Goal: Check status: Check status

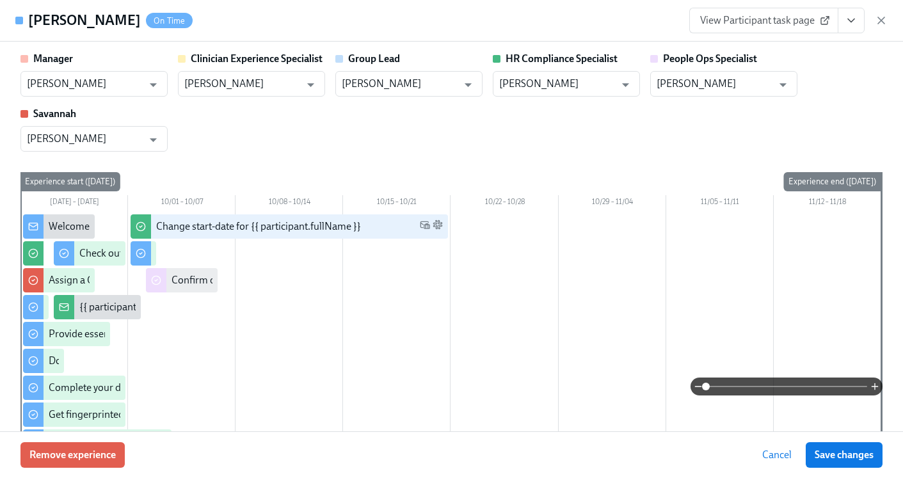
scroll to position [0, 16317]
click at [880, 18] on icon "button" at bounding box center [881, 20] width 13 height 13
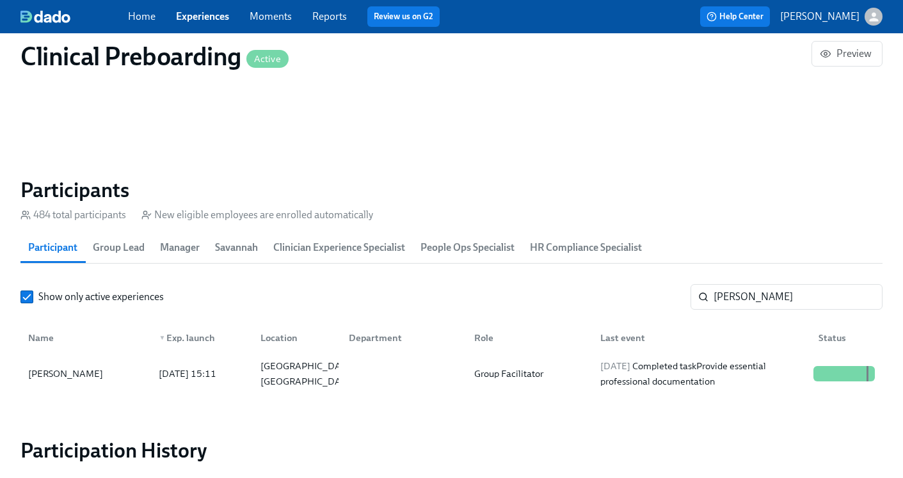
scroll to position [1324, 0]
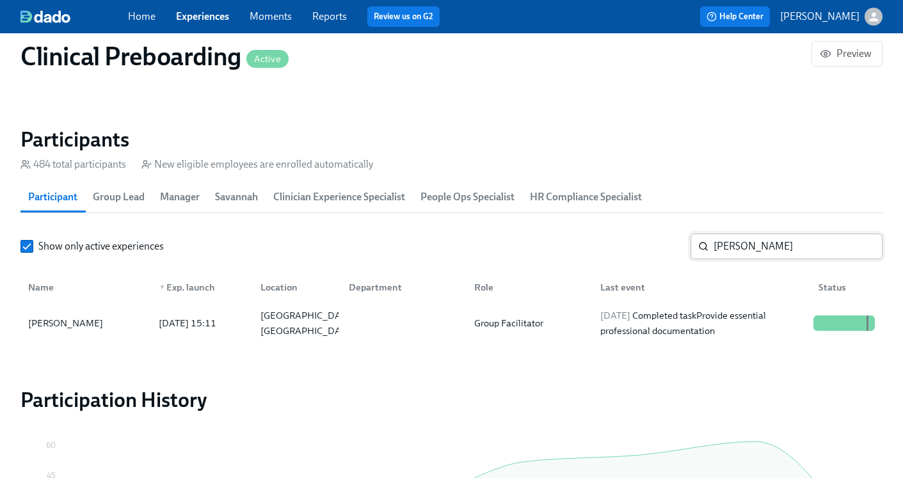
click at [756, 250] on input "Stephen Stetter" at bounding box center [798, 247] width 169 height 26
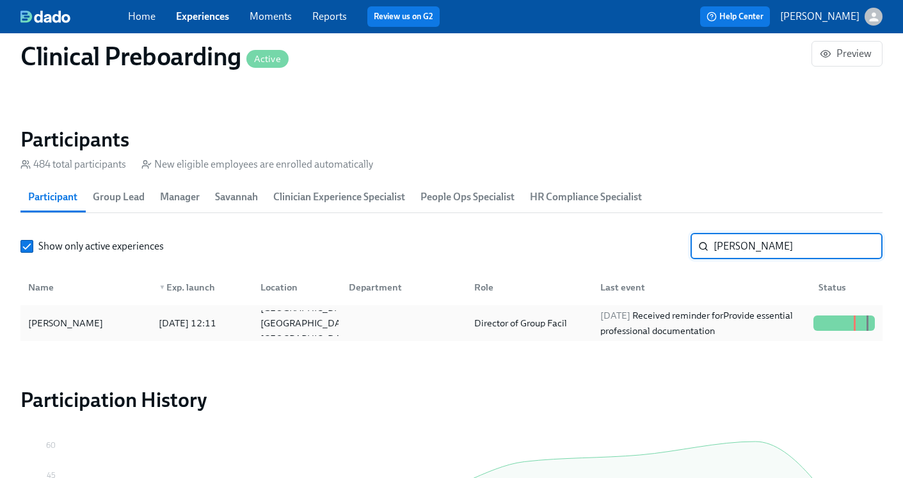
click at [664, 317] on div "2025/09/23 Received reminder for Provide essential professional documentation" at bounding box center [701, 323] width 213 height 31
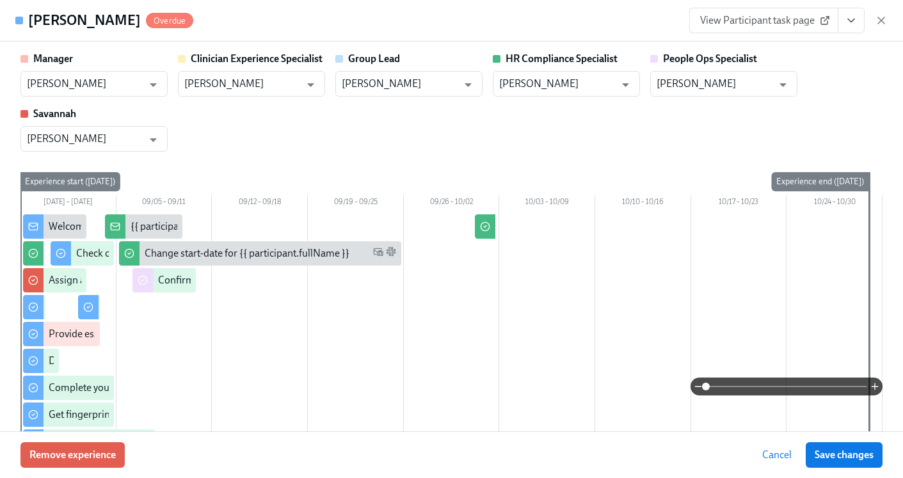
click at [844, 28] on button "View task page" at bounding box center [851, 21] width 27 height 26
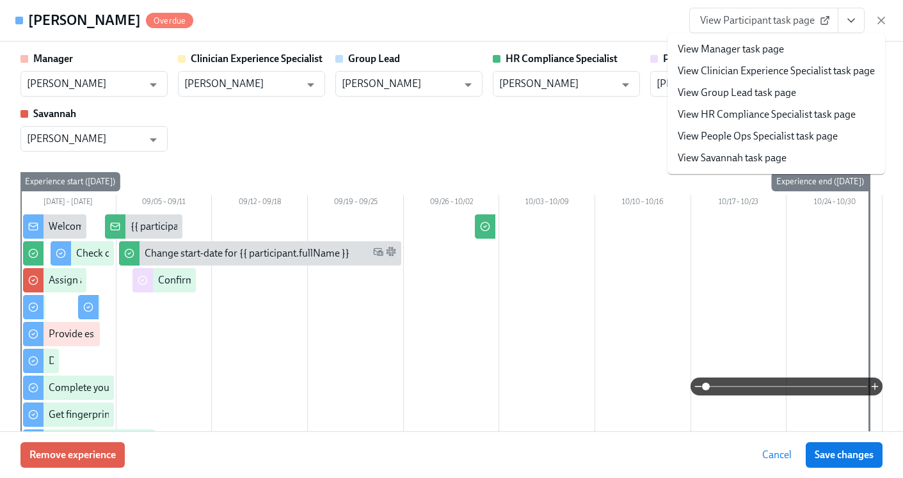
click at [769, 119] on link "View HR Compliance Specialist task page" at bounding box center [767, 115] width 178 height 14
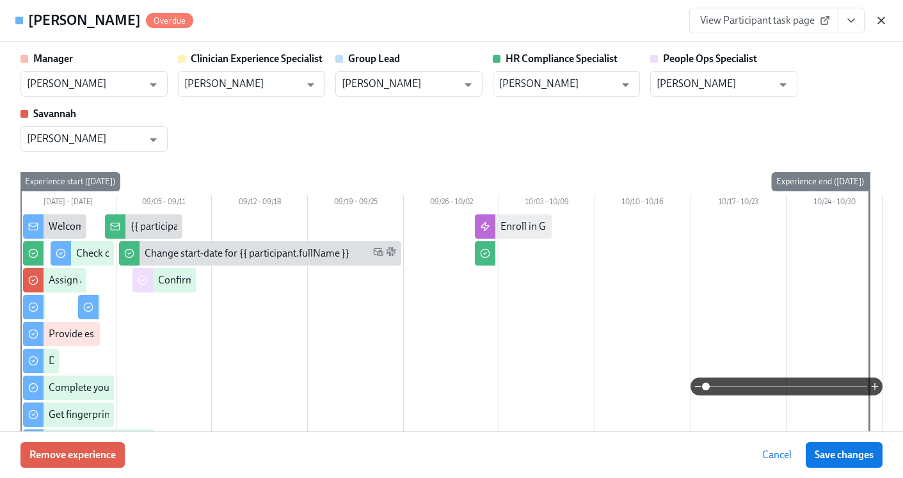
click at [883, 22] on icon "button" at bounding box center [881, 20] width 6 height 6
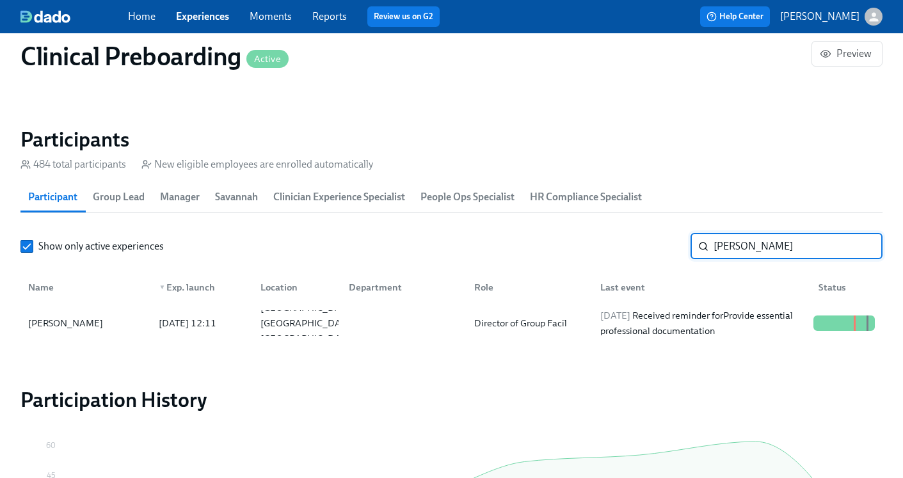
drag, startPoint x: 787, startPoint y: 249, endPoint x: 635, endPoint y: 246, distance: 151.1
click at [635, 246] on div "Show only active experiences Asia Swinney ​" at bounding box center [451, 247] width 862 height 26
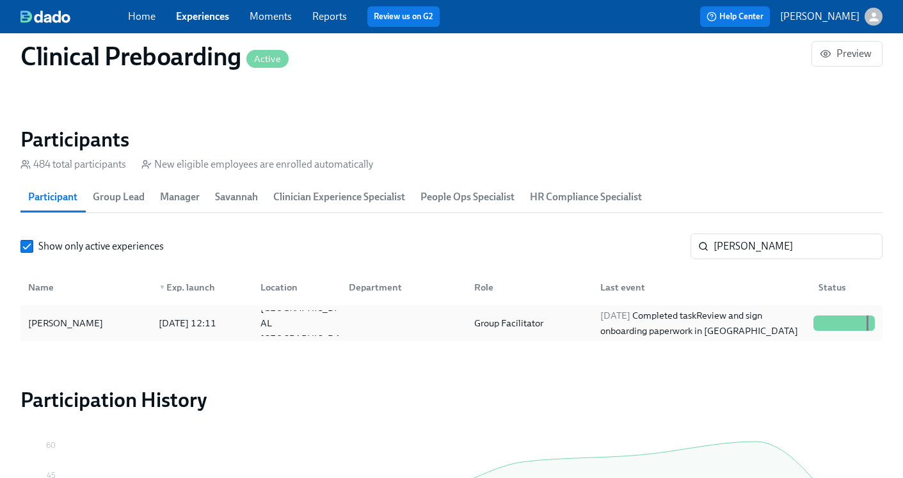
click at [607, 321] on span "2025/09/26" at bounding box center [615, 316] width 30 height 12
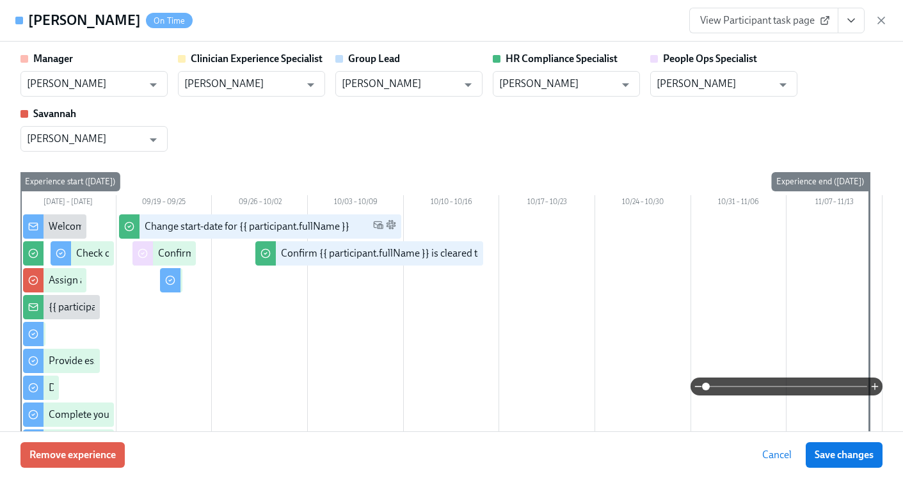
click at [852, 24] on icon "View task page" at bounding box center [851, 20] width 13 height 13
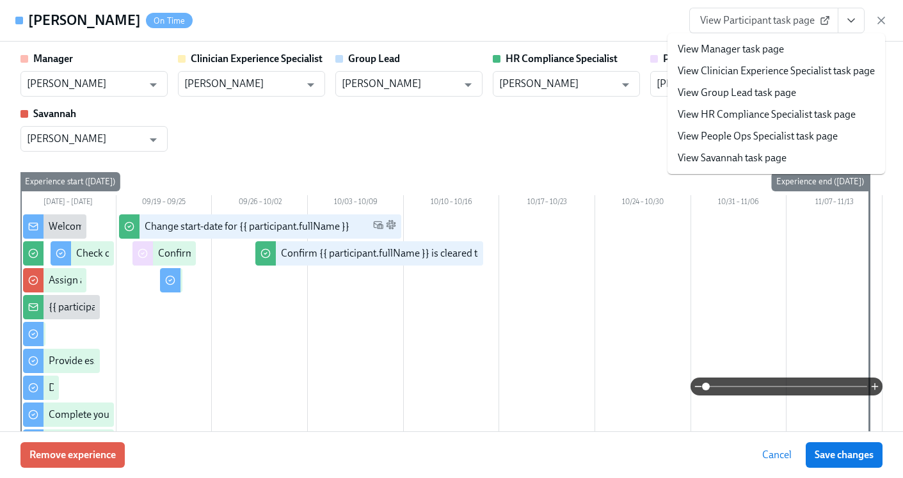
click at [735, 117] on link "View HR Compliance Specialist task page" at bounding box center [767, 115] width 178 height 14
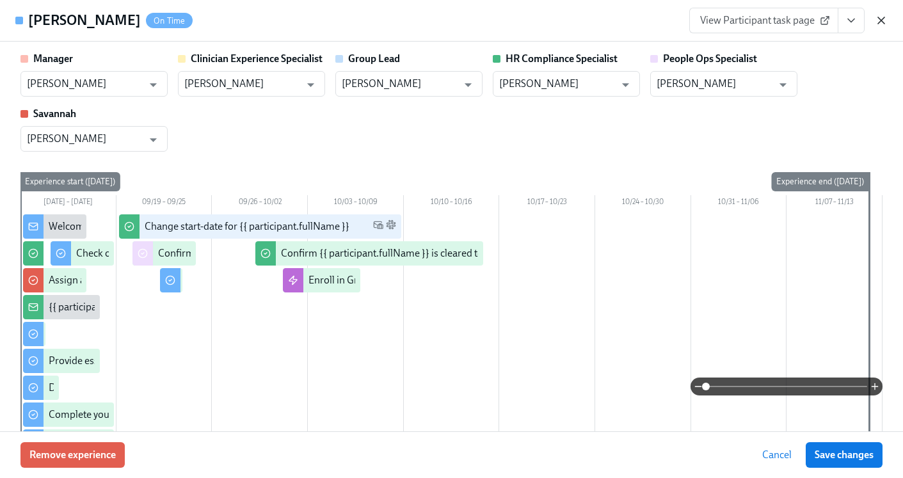
click at [877, 23] on icon "button" at bounding box center [881, 20] width 13 height 13
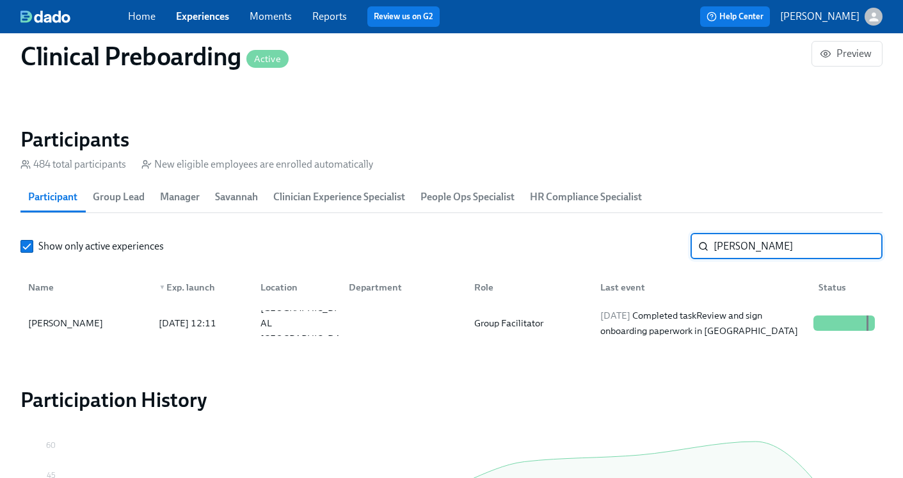
drag, startPoint x: 775, startPoint y: 245, endPoint x: 654, endPoint y: 246, distance: 121.0
click at [654, 246] on div "Show only active experiences Kassondra ​" at bounding box center [451, 247] width 862 height 26
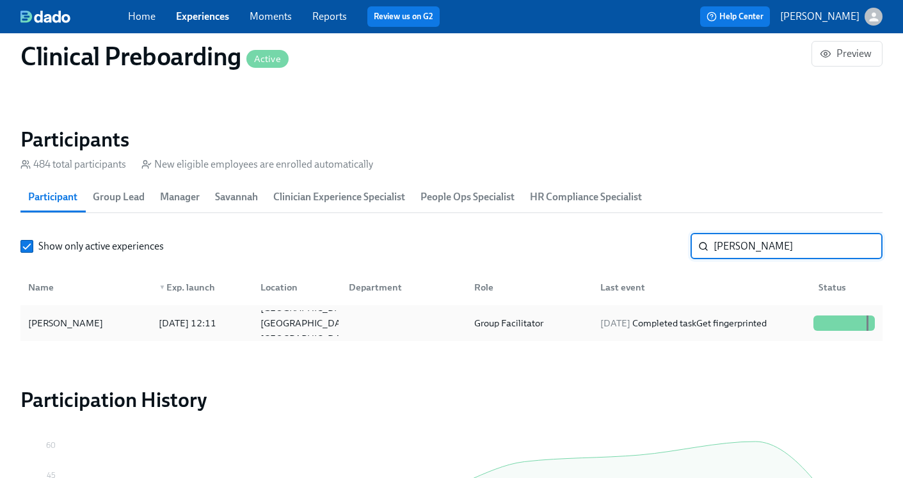
click at [573, 307] on div "Jocelyn King-Roberts 2025/09/15 12:11 Leesburg GA US Group Facilitator 2025/09/…" at bounding box center [451, 323] width 862 height 36
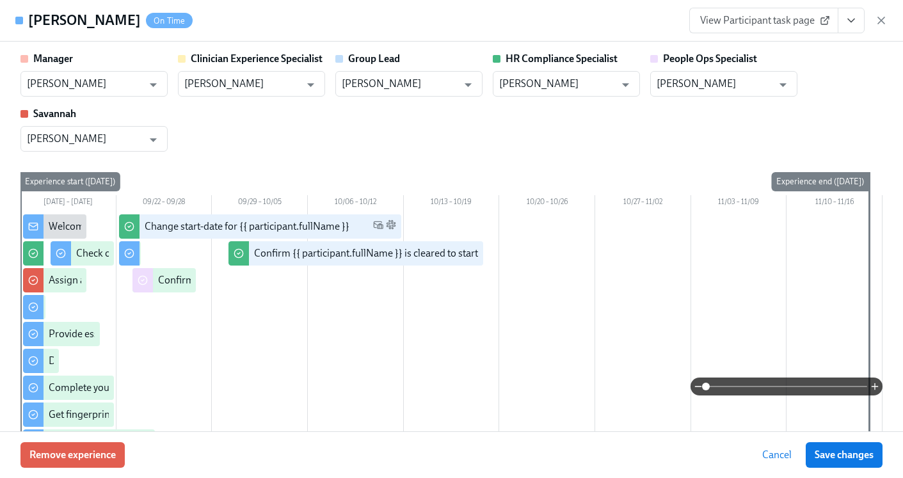
click at [845, 28] on button "View task page" at bounding box center [851, 21] width 27 height 26
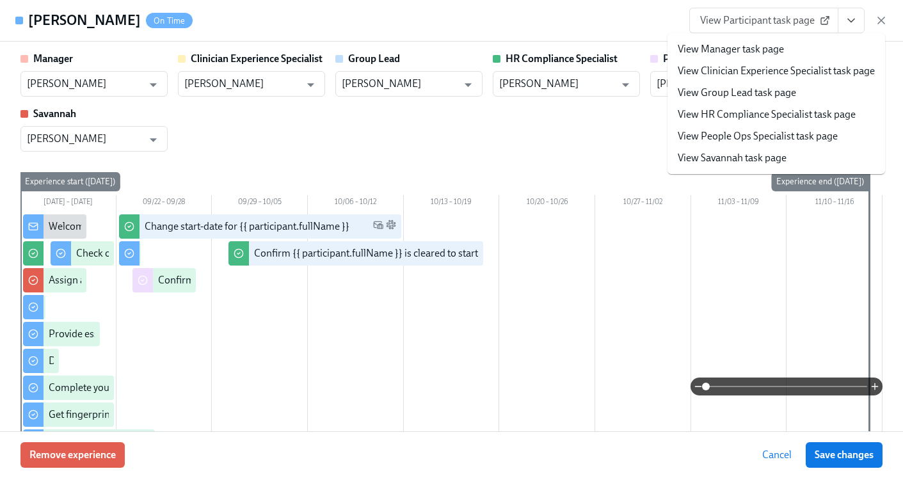
click at [781, 111] on link "View HR Compliance Specialist task page" at bounding box center [767, 115] width 178 height 14
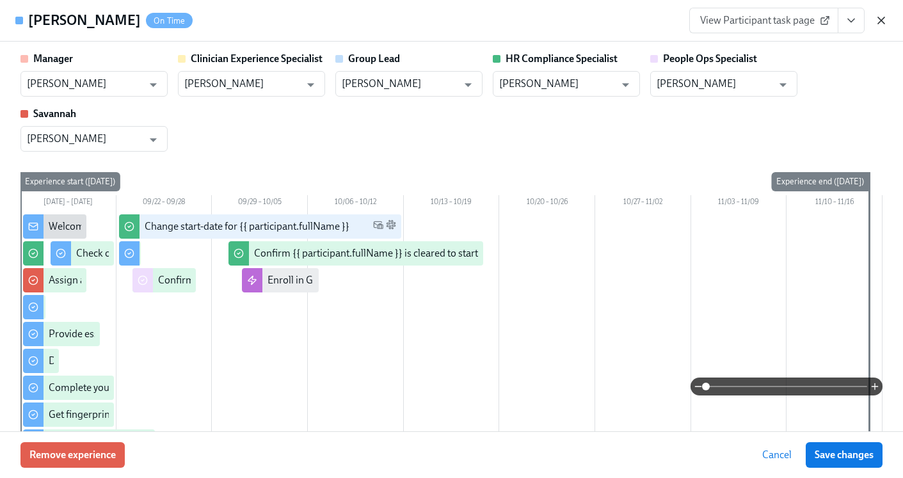
click at [882, 17] on icon "button" at bounding box center [881, 20] width 13 height 13
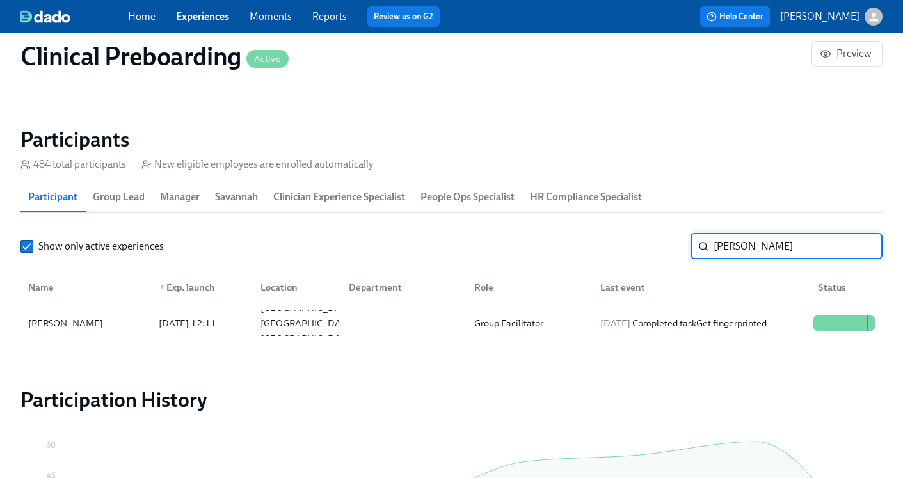
drag, startPoint x: 770, startPoint y: 248, endPoint x: 651, endPoint y: 242, distance: 119.2
click at [651, 243] on div "Show only active experiences Jocelyn ​" at bounding box center [451, 247] width 862 height 26
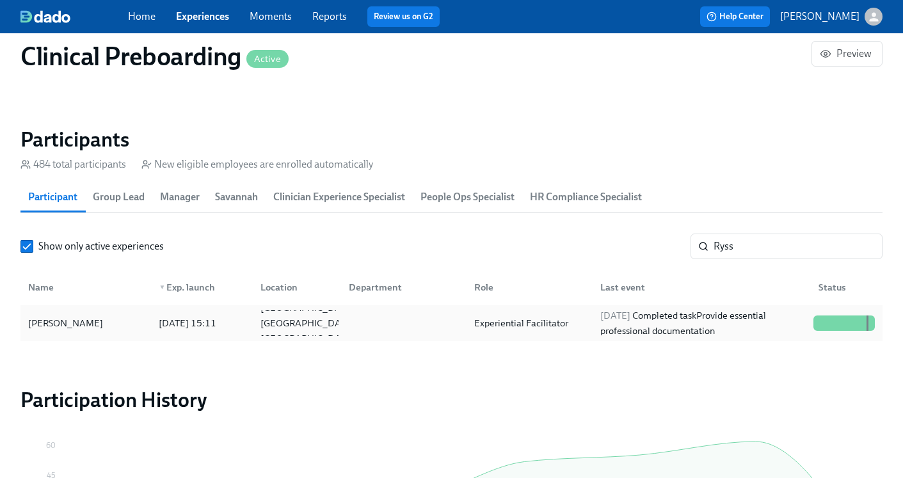
click at [618, 311] on span "2025/09/30" at bounding box center [615, 316] width 30 height 12
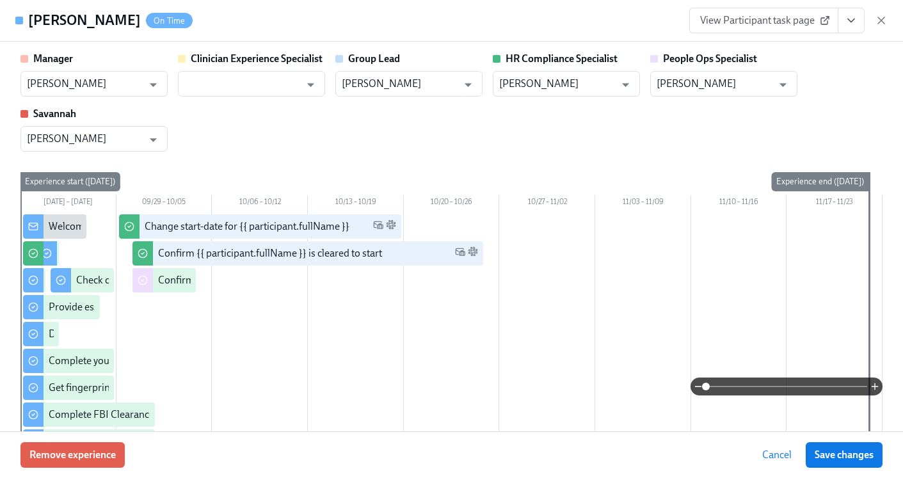
click at [845, 25] on icon "View task page" at bounding box center [851, 20] width 13 height 13
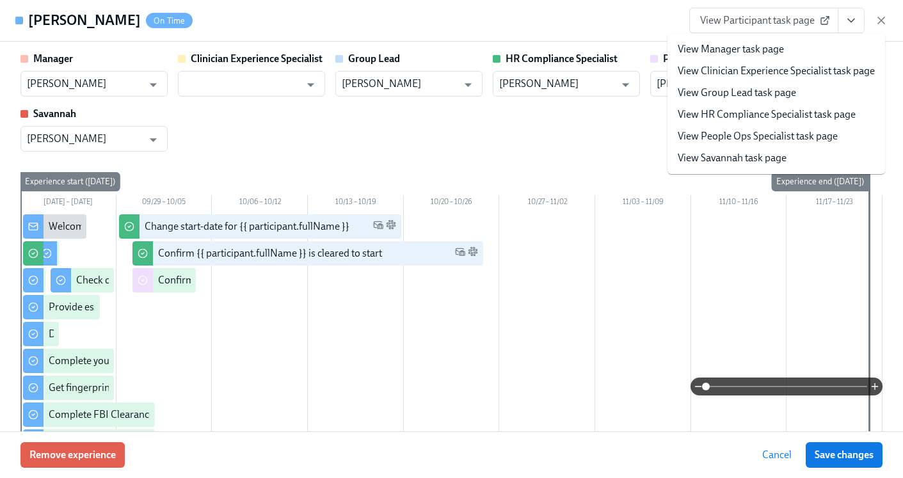
click at [541, 157] on div "Manager Kristiana Miner ​ Clinician Experience Specialist ​ Group Lead Kristian…" at bounding box center [451, 318] width 862 height 532
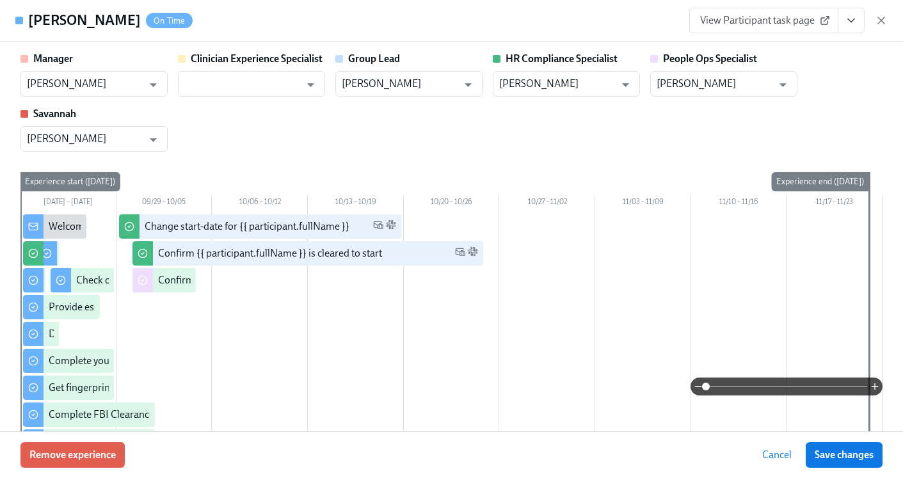
click at [888, 21] on div "Rysse Guzman On Time View Participant task page" at bounding box center [451, 21] width 903 height 42
click at [882, 17] on icon "button" at bounding box center [881, 20] width 13 height 13
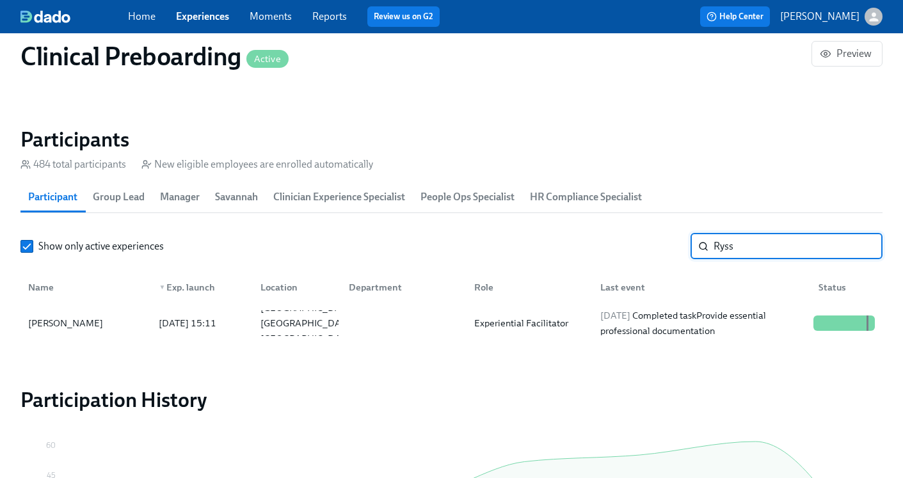
drag, startPoint x: 753, startPoint y: 253, endPoint x: 662, endPoint y: 248, distance: 91.0
click at [662, 248] on div "Show only active experiences Ryss ​" at bounding box center [451, 247] width 862 height 26
click at [541, 320] on div "Group Facilitator" at bounding box center [508, 323] width 79 height 15
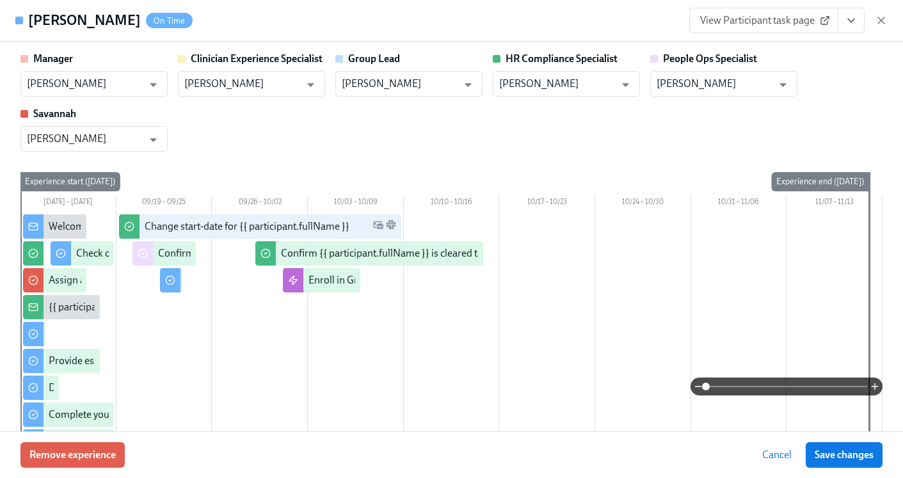
click at [842, 16] on button "View task page" at bounding box center [851, 21] width 27 height 26
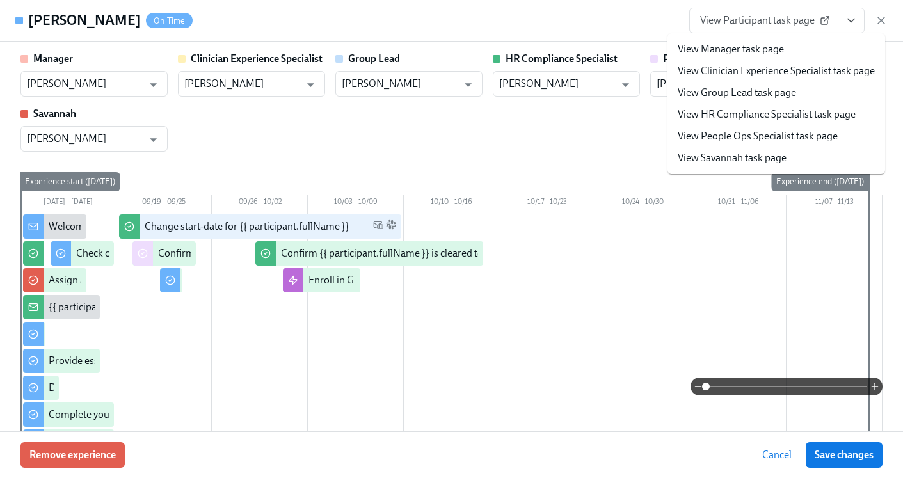
click at [749, 116] on link "View HR Compliance Specialist task page" at bounding box center [767, 115] width 178 height 14
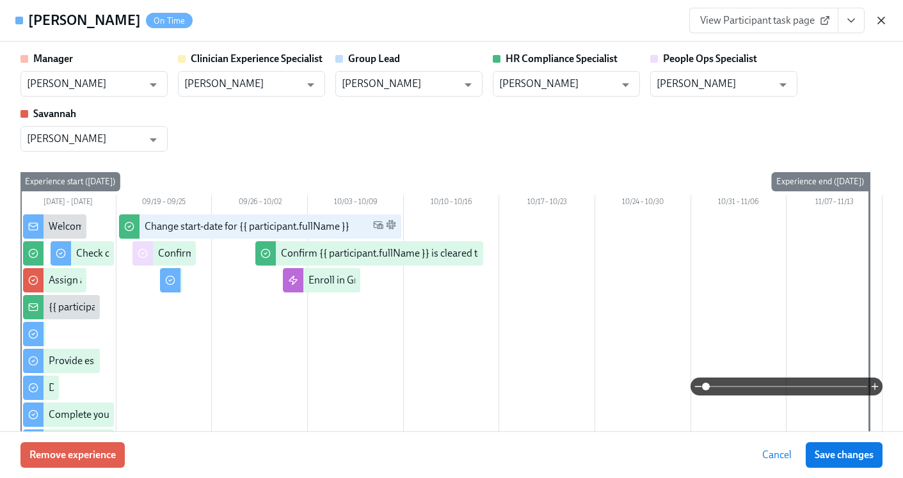
click at [884, 15] on icon "button" at bounding box center [881, 20] width 13 height 13
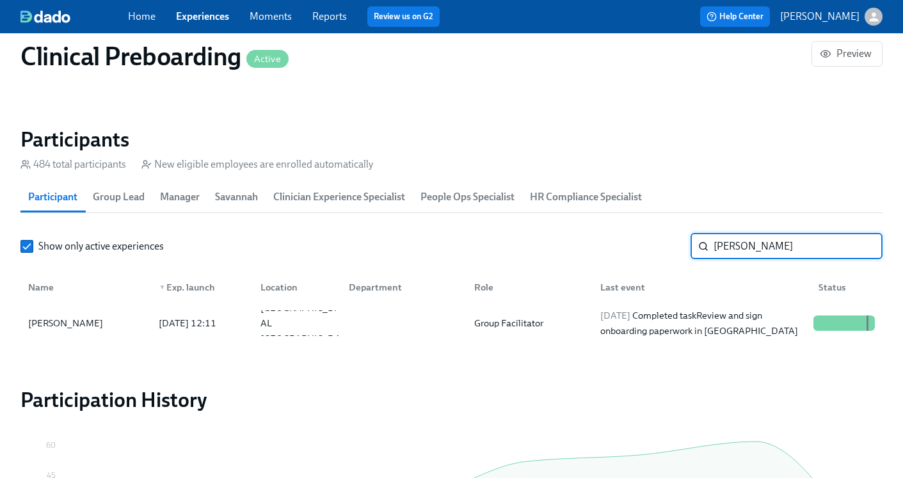
drag, startPoint x: 758, startPoint y: 248, endPoint x: 595, endPoint y: 245, distance: 163.2
click at [596, 245] on div "Show only active experiences Kasson ​" at bounding box center [451, 247] width 862 height 26
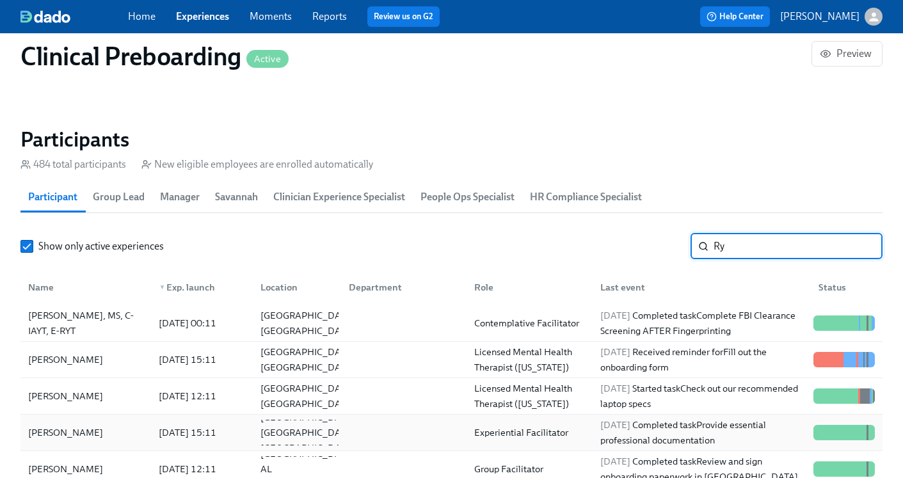
type input "Ry"
click at [535, 430] on div "Experiential Facilitator" at bounding box center [521, 432] width 104 height 15
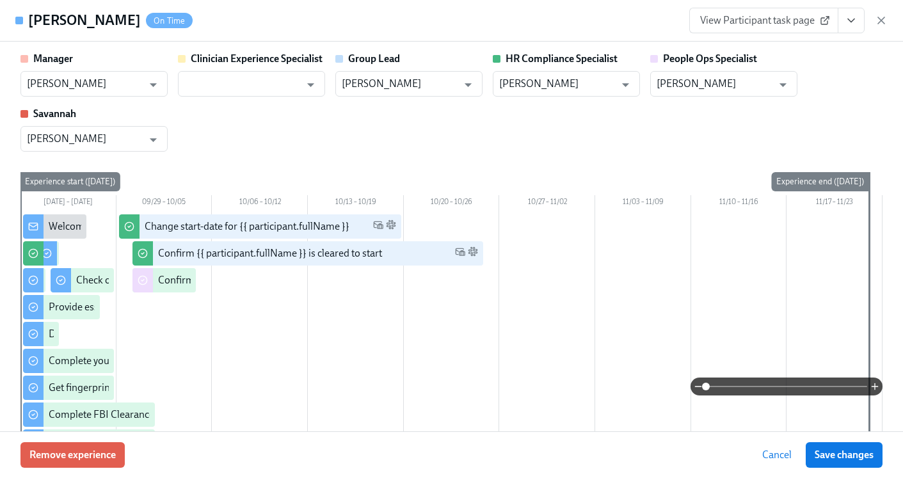
click at [846, 26] on icon "View task page" at bounding box center [851, 20] width 13 height 13
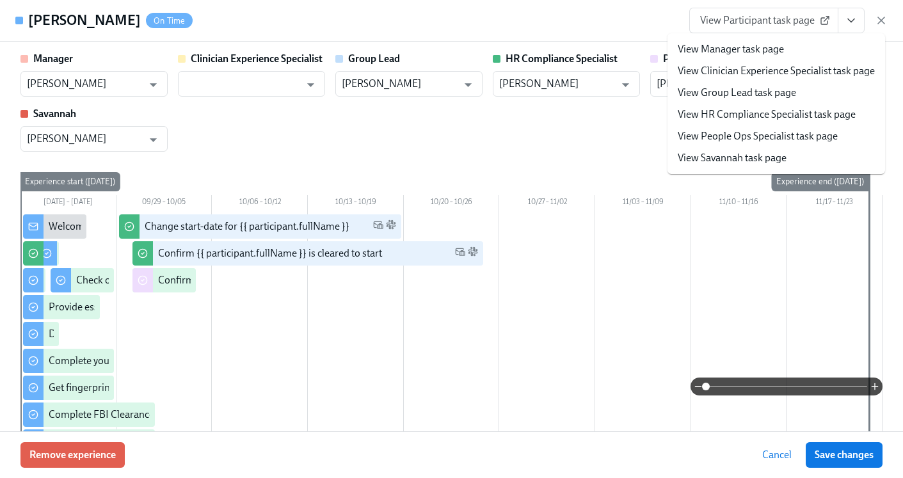
click at [742, 116] on link "View HR Compliance Specialist task page" at bounding box center [767, 115] width 178 height 14
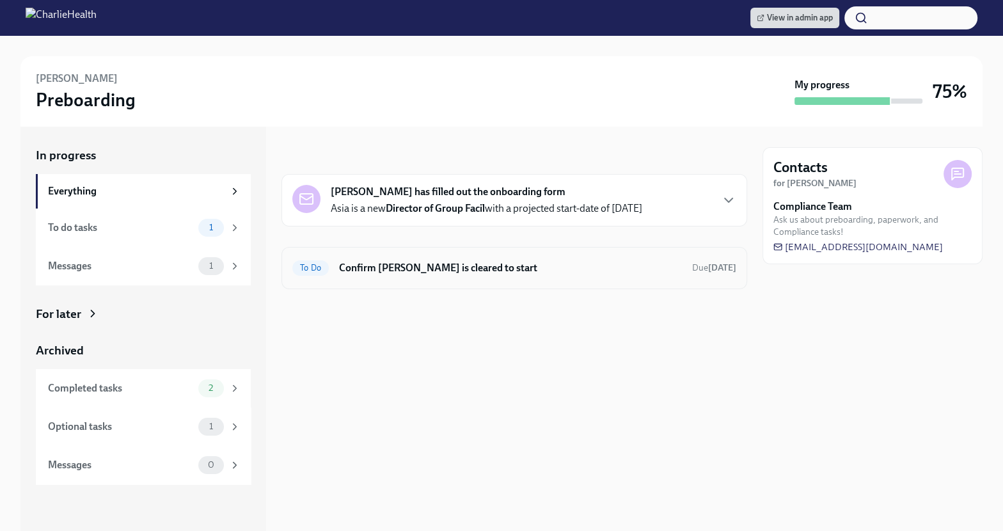
click at [506, 258] on div "To Do Confirm Asia Swinney is cleared to start Due today" at bounding box center [514, 268] width 444 height 20
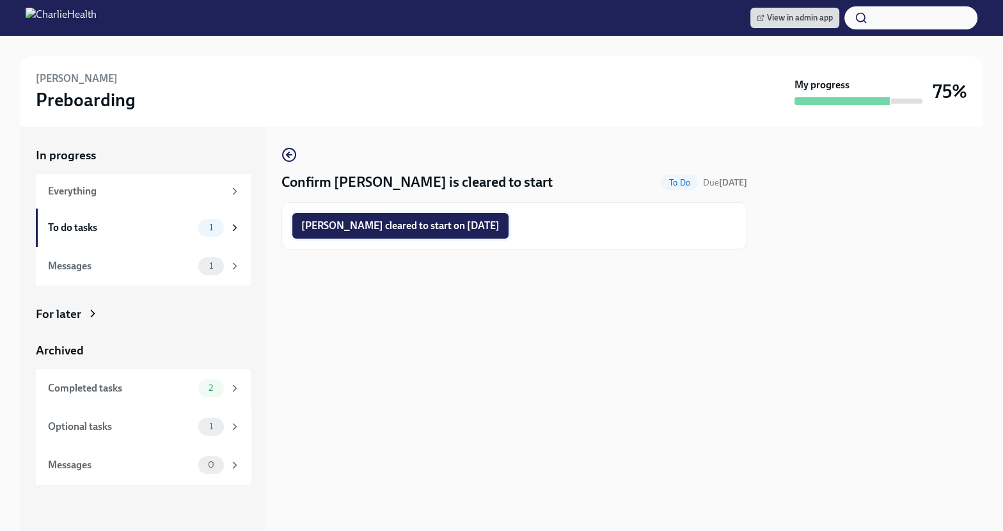
click at [468, 221] on span "Asia Swinney cleared to start on 10/06/2025" at bounding box center [400, 226] width 198 height 13
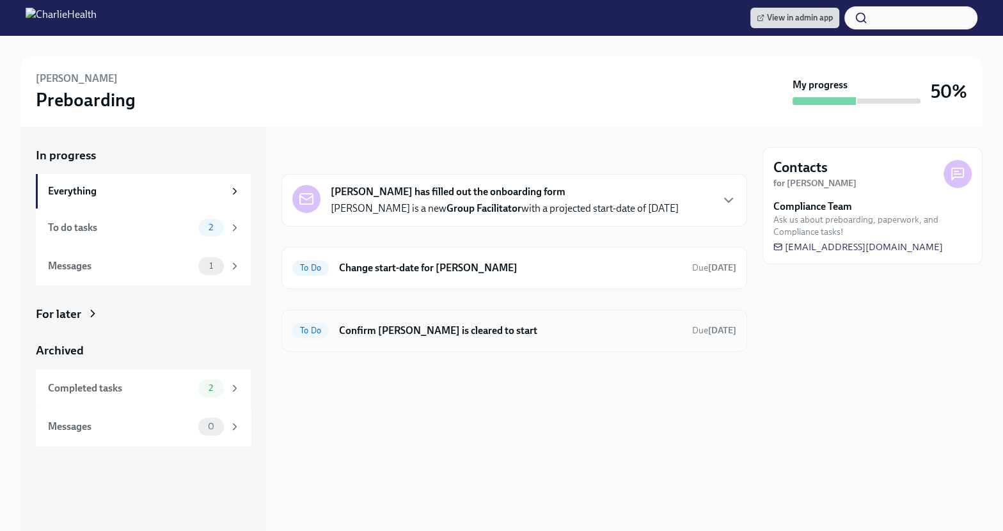
click at [526, 329] on h6 "Confirm Kassondra Bryant- Collins is cleared to start" at bounding box center [510, 331] width 343 height 14
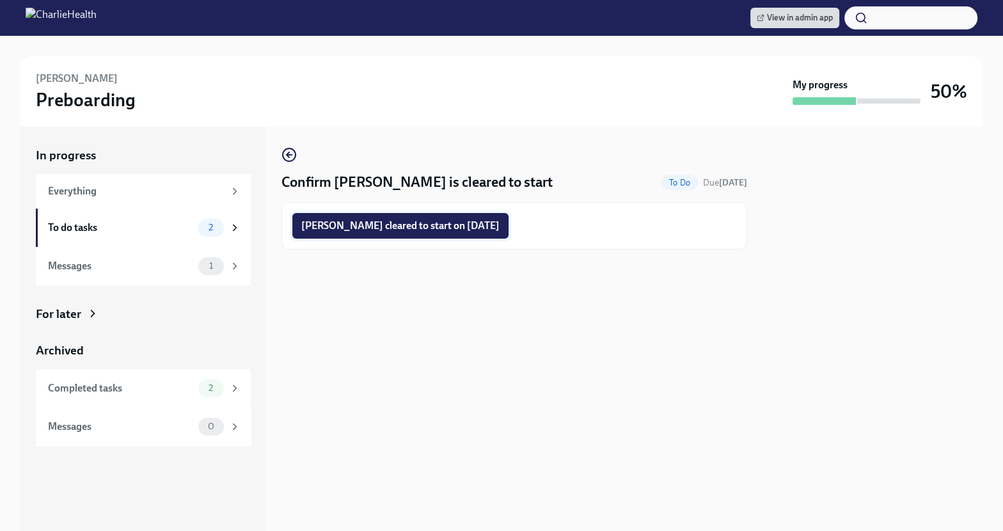
click at [500, 229] on span "Kassondra Bryant- Collins cleared to start on 10/06/2025" at bounding box center [400, 226] width 198 height 13
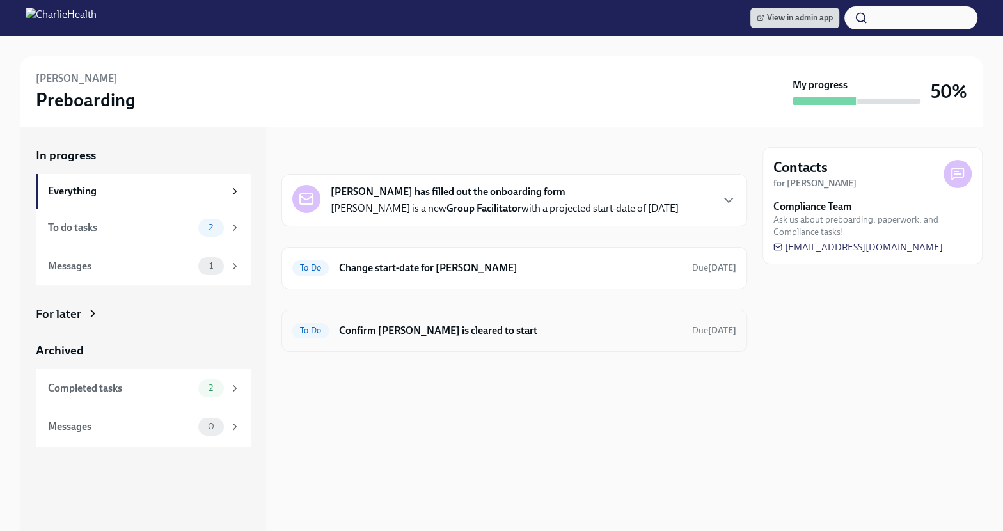
click at [539, 333] on h6 "Confirm Jocelyn King-Roberts is cleared to start" at bounding box center [510, 331] width 343 height 14
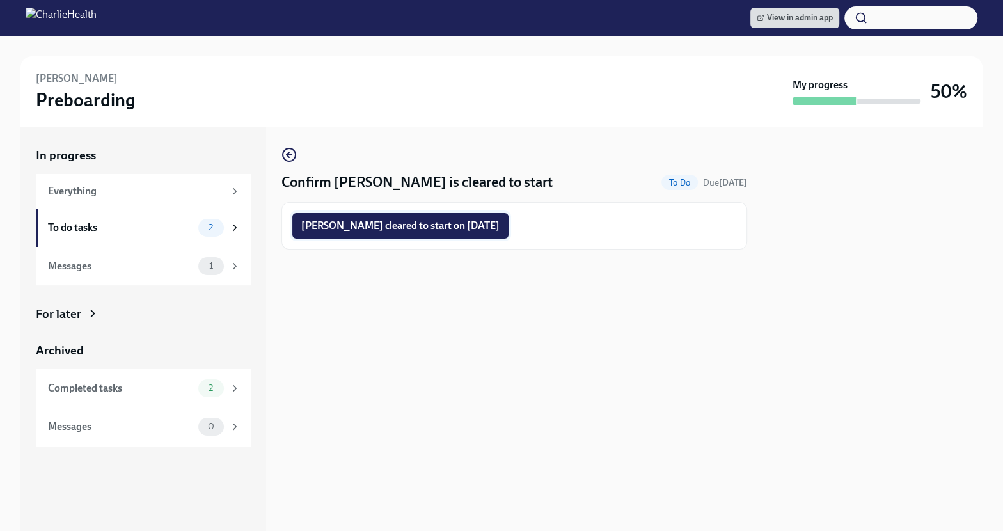
click at [500, 227] on span "Jocelyn King-Roberts cleared to start on 10/06/2025" at bounding box center [400, 226] width 198 height 13
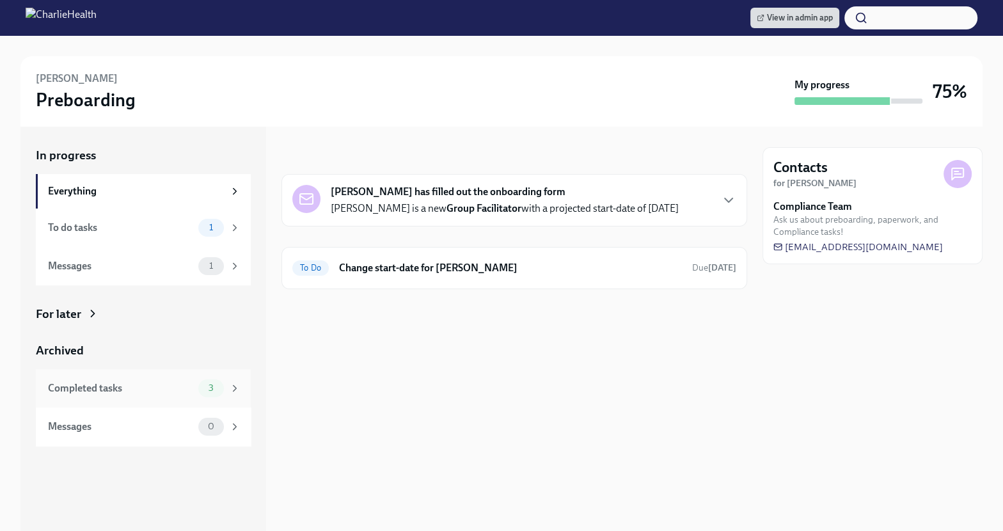
click at [161, 383] on div "Completed tasks" at bounding box center [120, 388] width 145 height 14
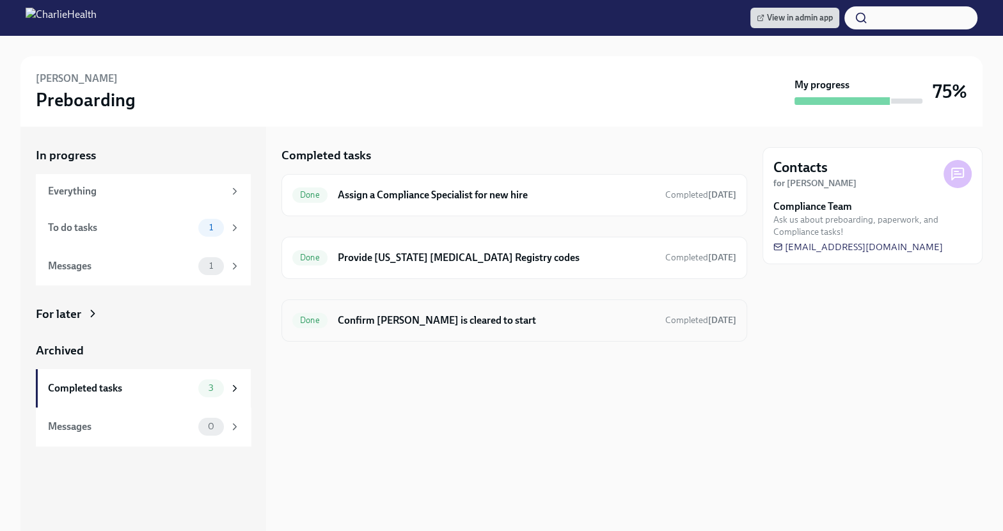
click at [419, 317] on h6 "Confirm [PERSON_NAME] is cleared to start" at bounding box center [496, 321] width 317 height 14
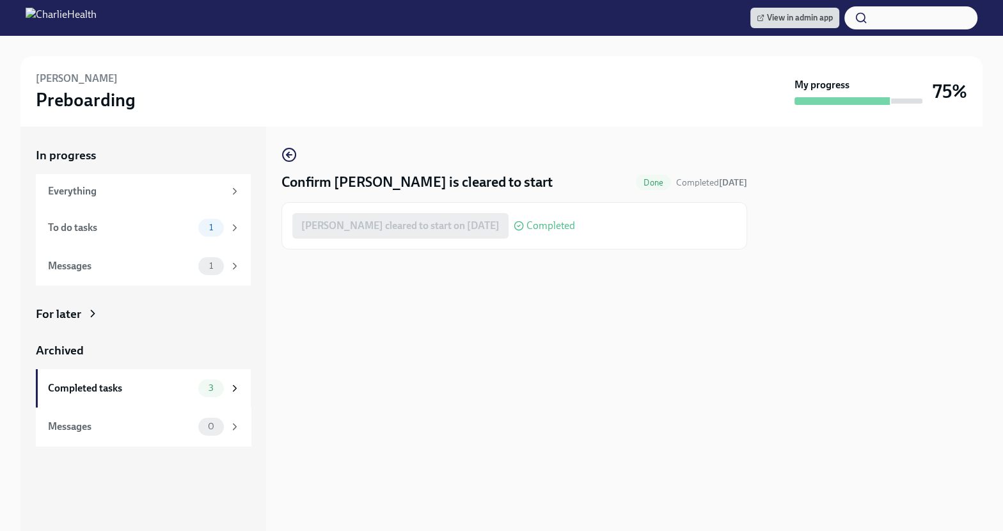
click at [575, 232] on div "Kassondra Bryant- Collins cleared to start on 10/06/2025 Completed" at bounding box center [433, 226] width 283 height 26
click at [149, 385] on div "Completed tasks" at bounding box center [120, 388] width 145 height 14
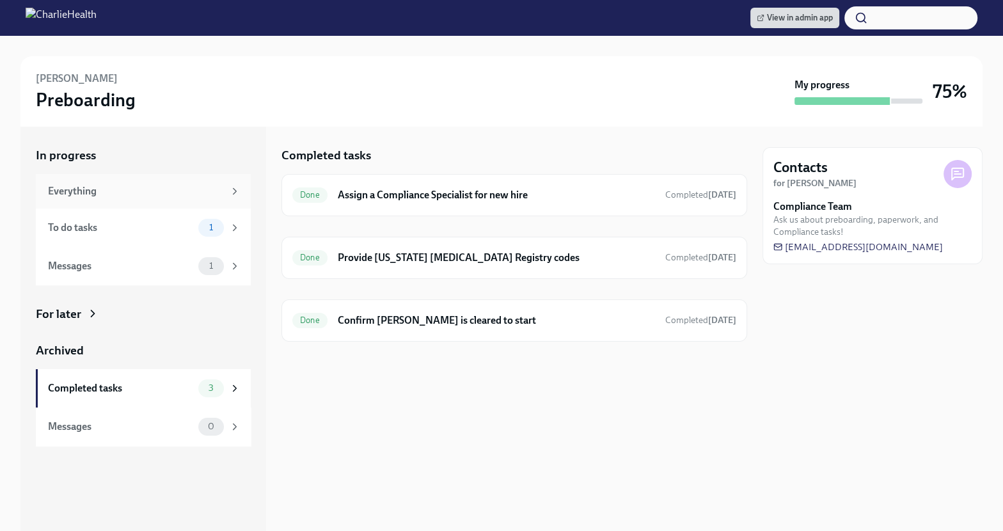
click at [147, 191] on div "Everything" at bounding box center [136, 191] width 176 height 14
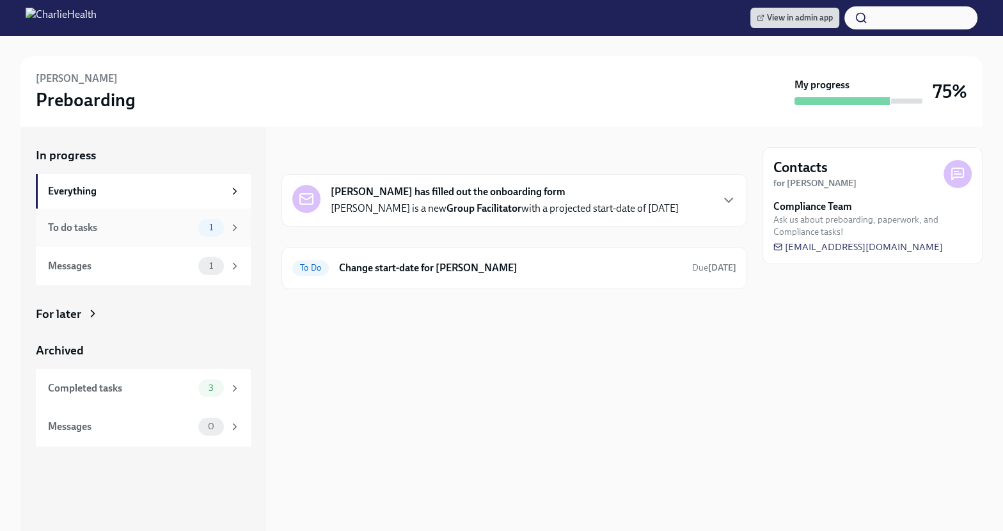
click at [143, 225] on div "To do tasks" at bounding box center [120, 228] width 145 height 14
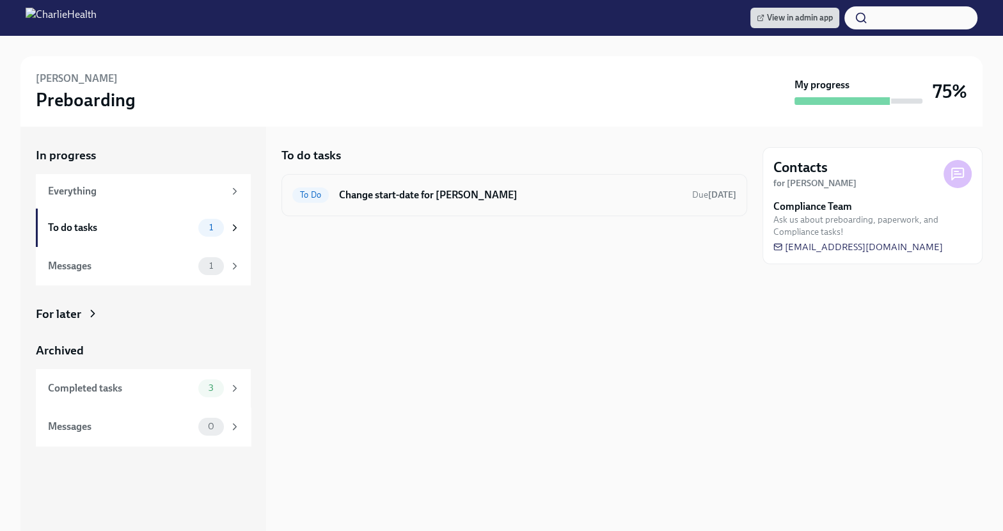
click at [435, 200] on h6 "Change start-date for [PERSON_NAME]" at bounding box center [510, 195] width 343 height 14
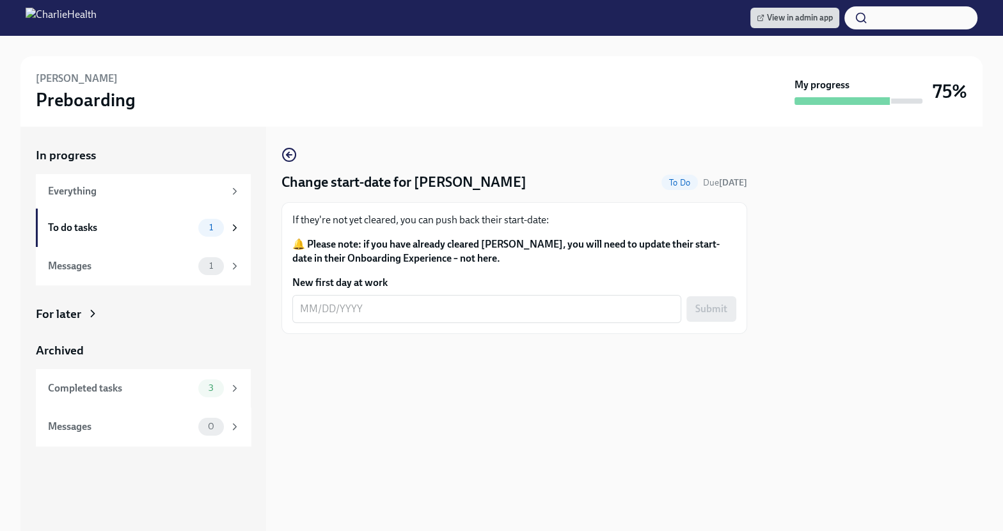
click at [339, 371] on div at bounding box center [515, 354] width 466 height 41
click at [166, 391] on div "Completed tasks" at bounding box center [120, 388] width 145 height 14
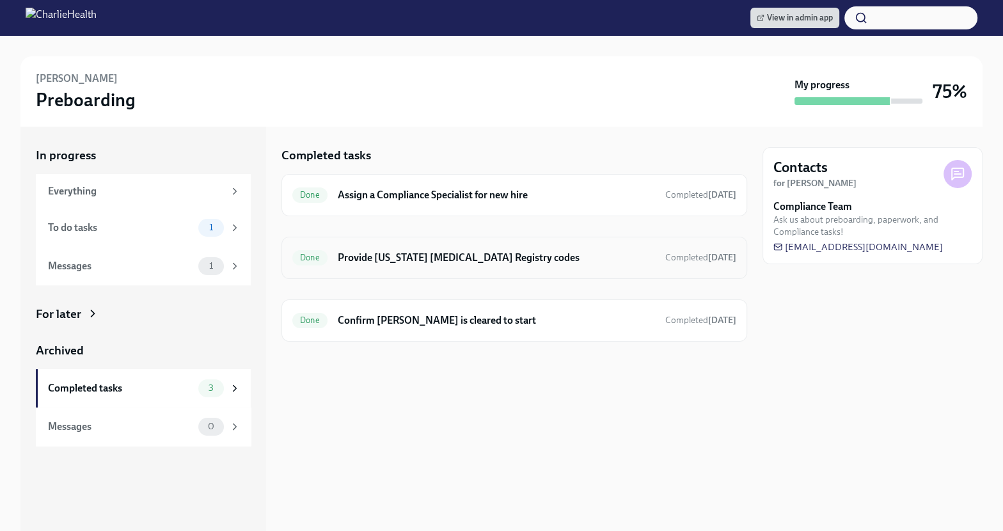
click at [524, 264] on div "Done Provide Pennsylvania Child Abuse Registry codes Completed 9 days ago" at bounding box center [514, 258] width 444 height 20
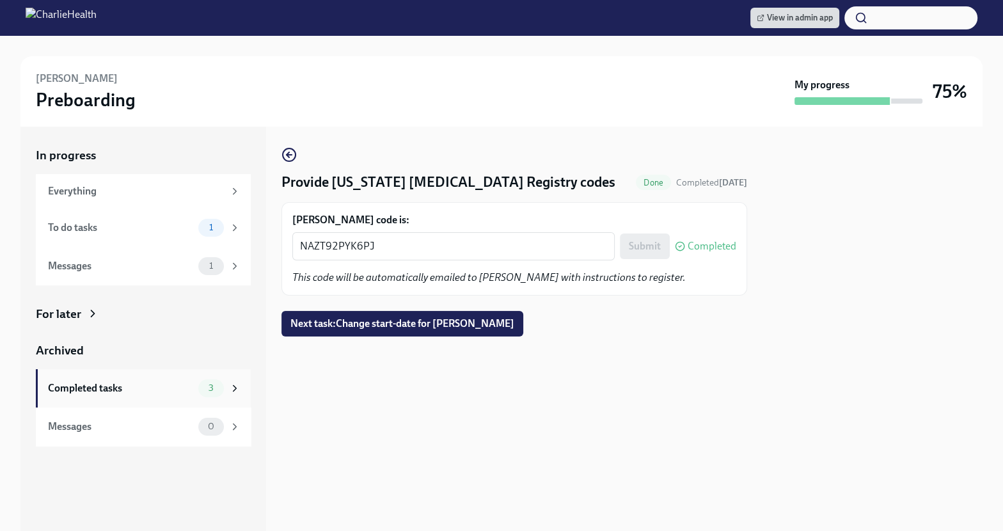
click at [139, 396] on div "Completed tasks 3" at bounding box center [144, 388] width 193 height 18
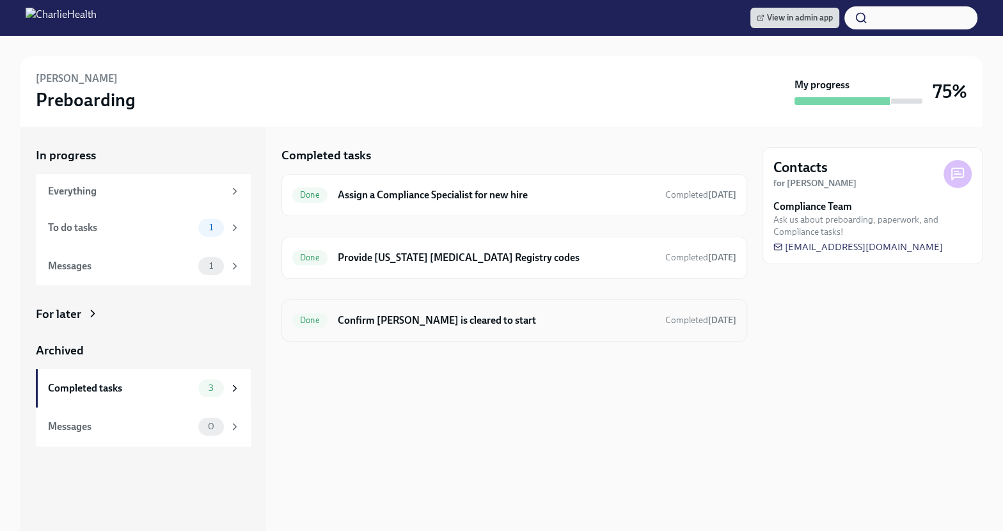
click at [388, 323] on h6 "Confirm Kassondra Bryant- Collins is cleared to start" at bounding box center [496, 321] width 317 height 14
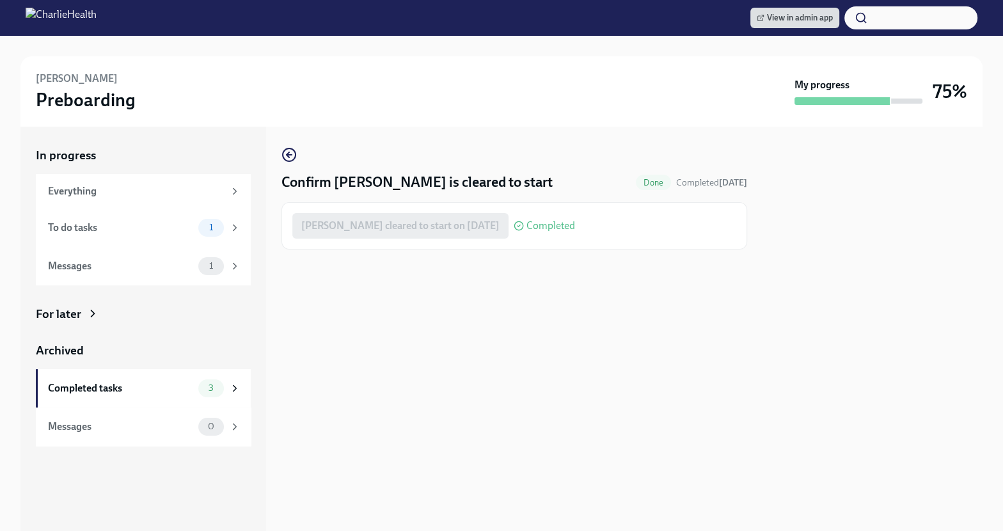
click at [575, 223] on span "Completed" at bounding box center [551, 226] width 49 height 10
click at [465, 223] on div "Kassondra Bryant- Collins cleared to start on 10/06/2025 Completed" at bounding box center [433, 226] width 283 height 26
click at [204, 225] on span "1" at bounding box center [211, 228] width 19 height 10
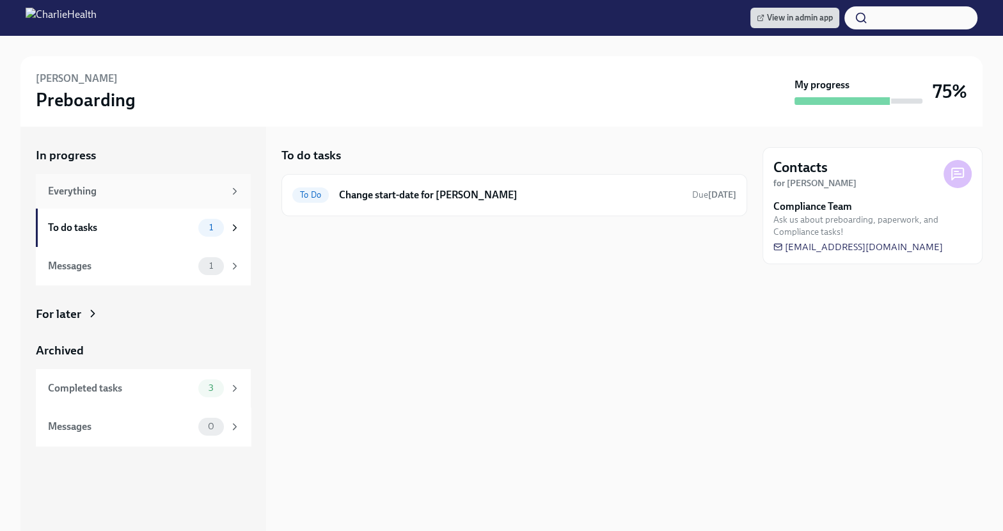
click at [196, 186] on div "Everything" at bounding box center [136, 191] width 176 height 14
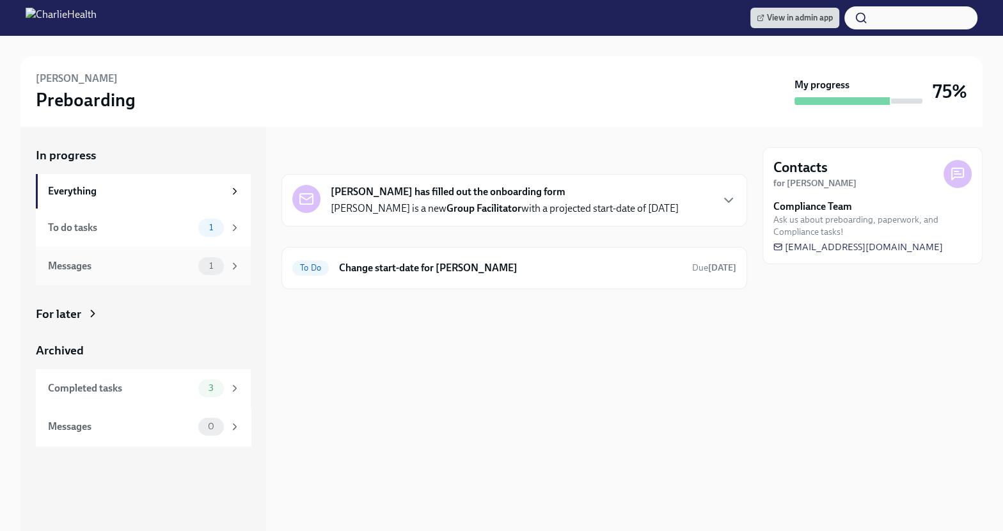
click at [211, 275] on div "1" at bounding box center [211, 266] width 26 height 18
click at [790, 23] on span "View in admin app" at bounding box center [795, 18] width 76 height 13
click at [167, 195] on div "Everything" at bounding box center [136, 191] width 176 height 14
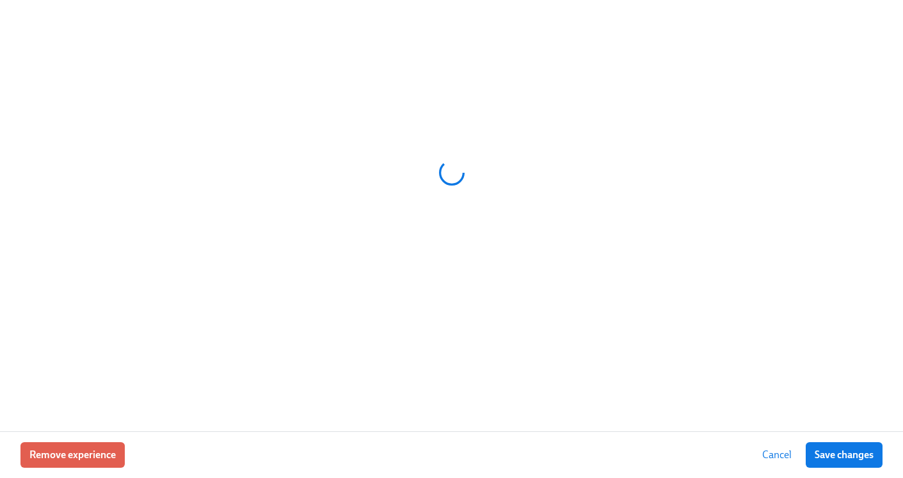
scroll to position [0, 15566]
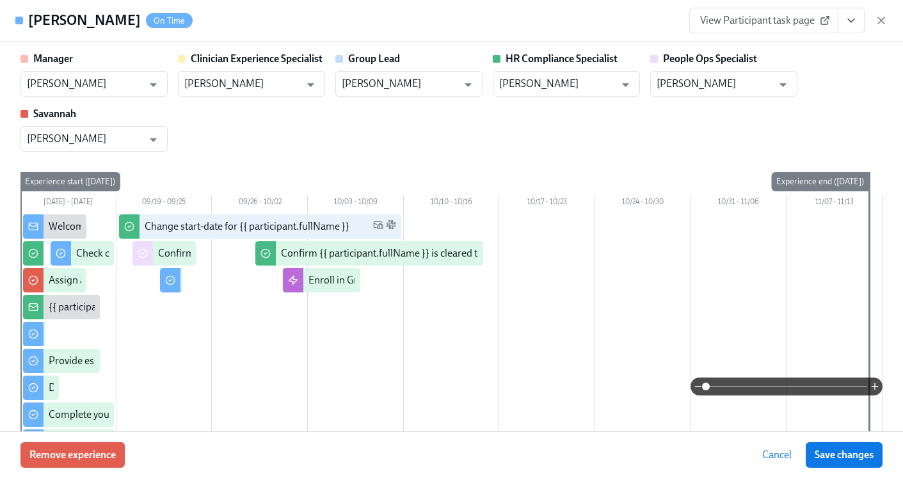
click at [860, 24] on button "View task page" at bounding box center [851, 21] width 27 height 26
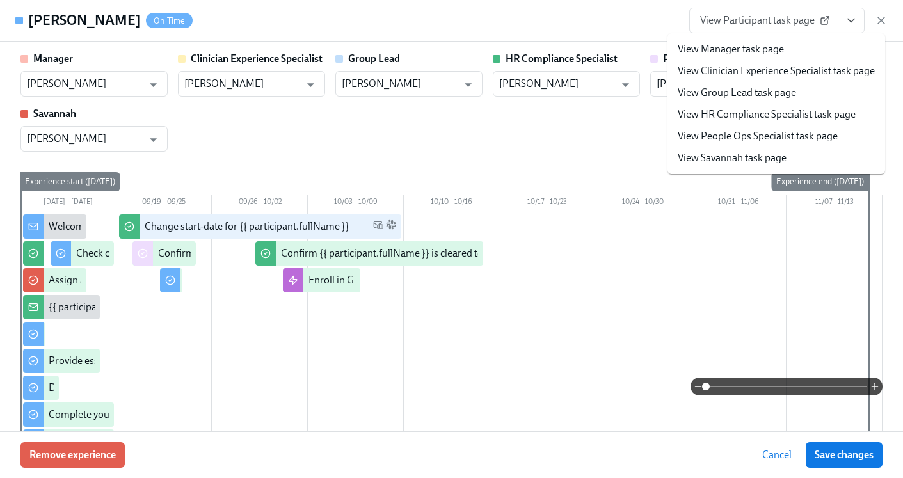
click at [781, 109] on link "View HR Compliance Specialist task page" at bounding box center [767, 115] width 178 height 14
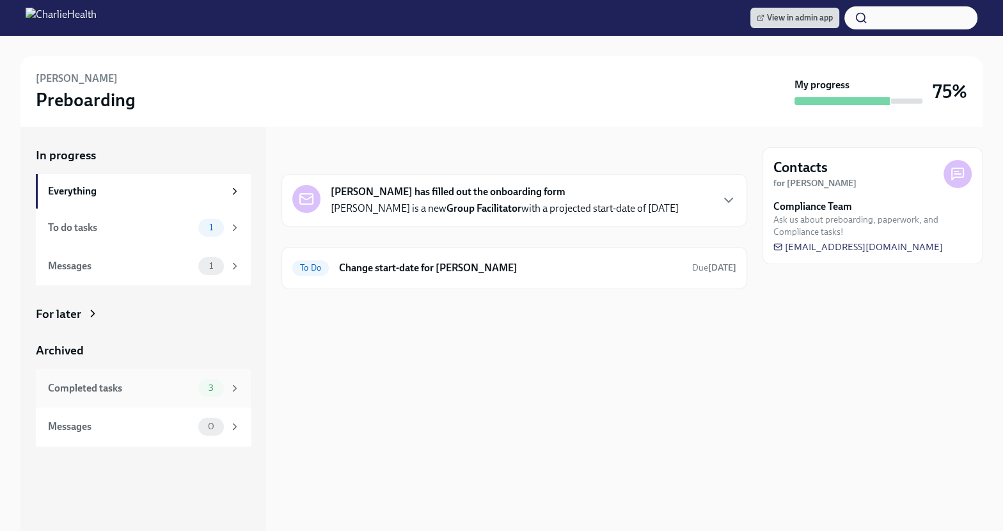
click at [168, 392] on div "Completed tasks" at bounding box center [120, 388] width 145 height 14
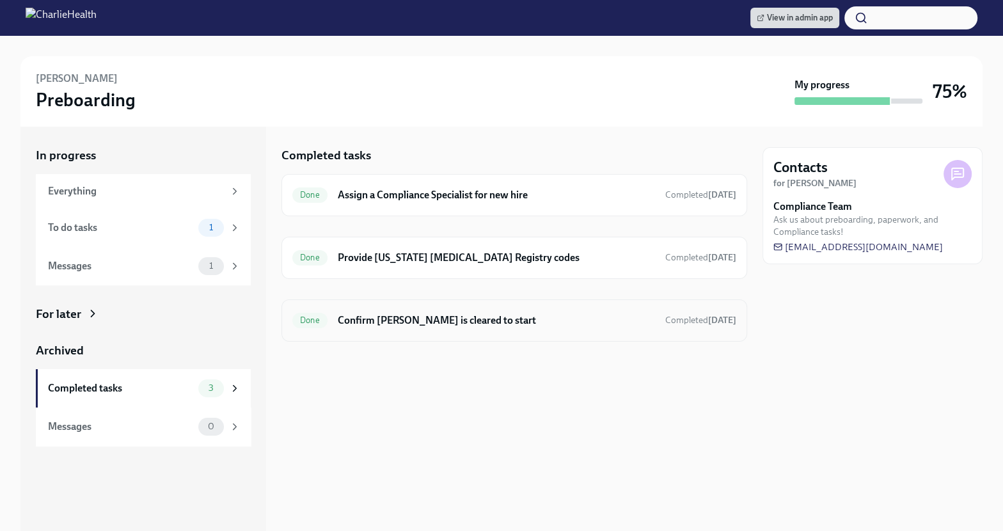
click at [440, 320] on h6 "Confirm [PERSON_NAME] is cleared to start" at bounding box center [496, 321] width 317 height 14
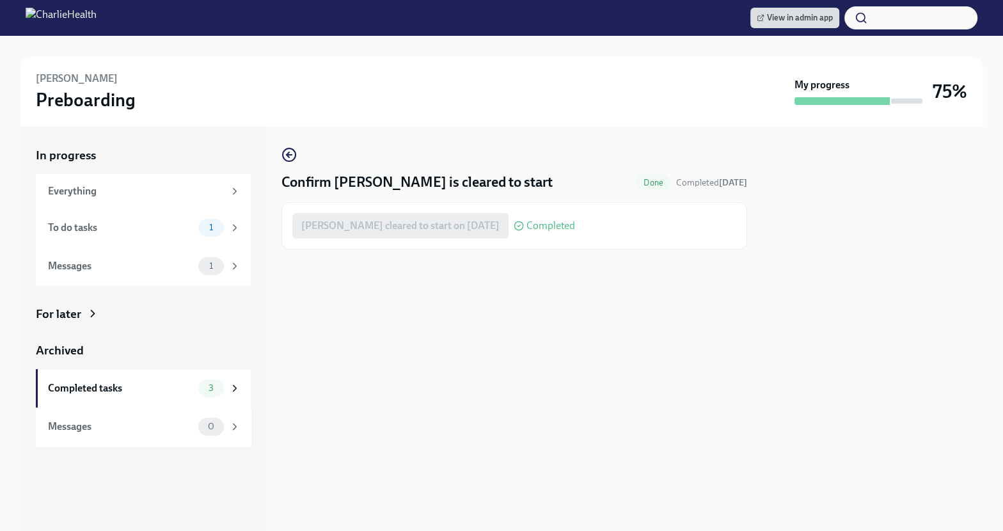
click at [603, 191] on div "Confirm Kassondra Bryant- Collins is cleared to start Done Completed today" at bounding box center [515, 182] width 466 height 19
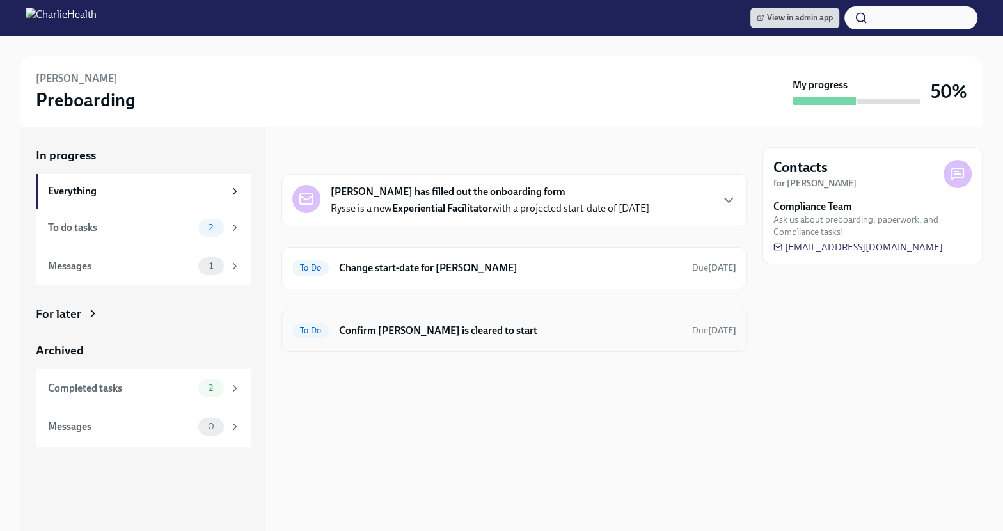
click at [504, 335] on h6 "Confirm [PERSON_NAME] is cleared to start" at bounding box center [510, 331] width 343 height 14
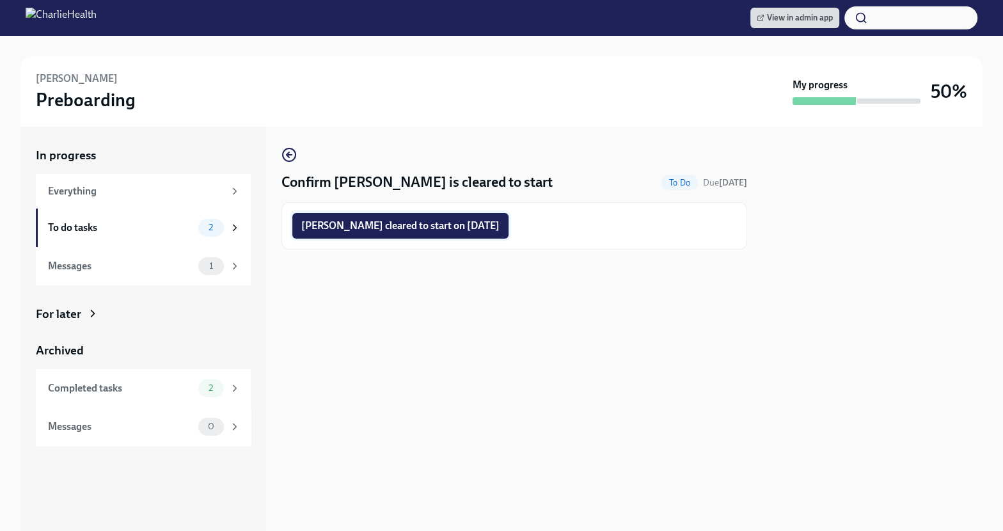
click at [437, 224] on span "[PERSON_NAME] cleared to start on [DATE]" at bounding box center [400, 226] width 198 height 13
